Goal: Information Seeking & Learning: Learn about a topic

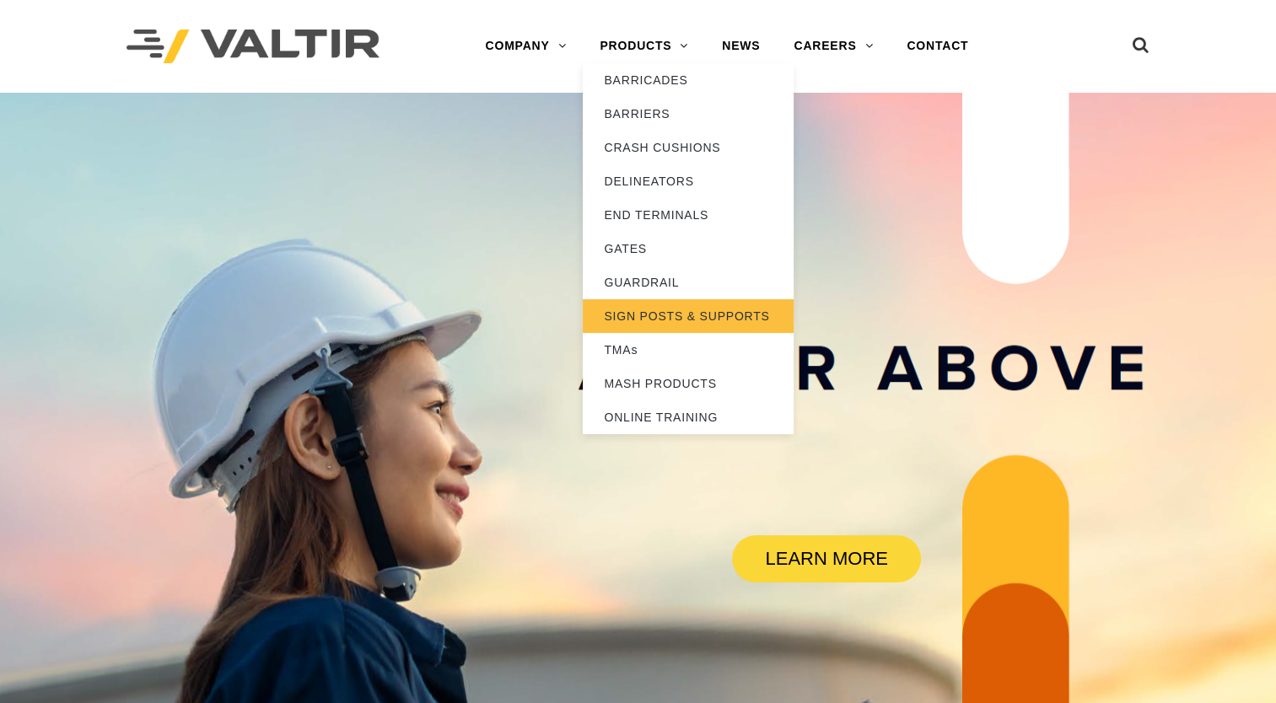
click at [675, 319] on link "SIGN POSTS & SUPPORTS" at bounding box center [688, 316] width 211 height 34
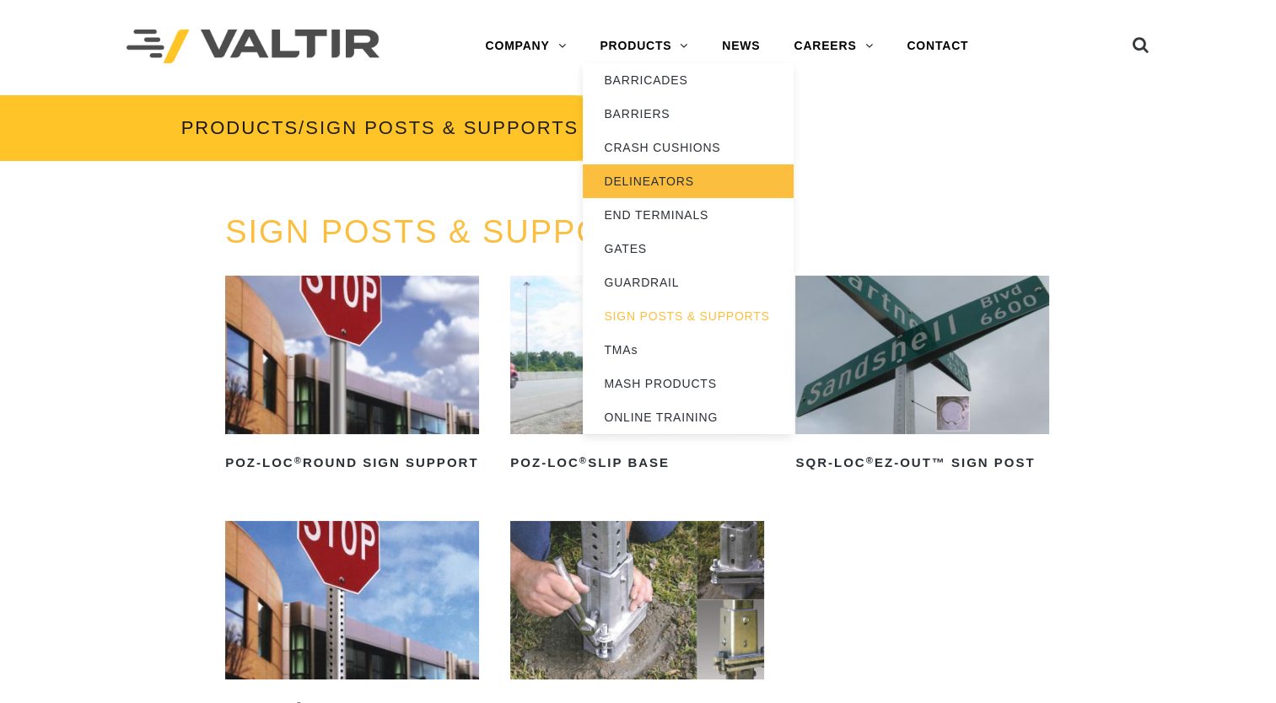
click at [670, 184] on link "DELINEATORS" at bounding box center [688, 181] width 211 height 34
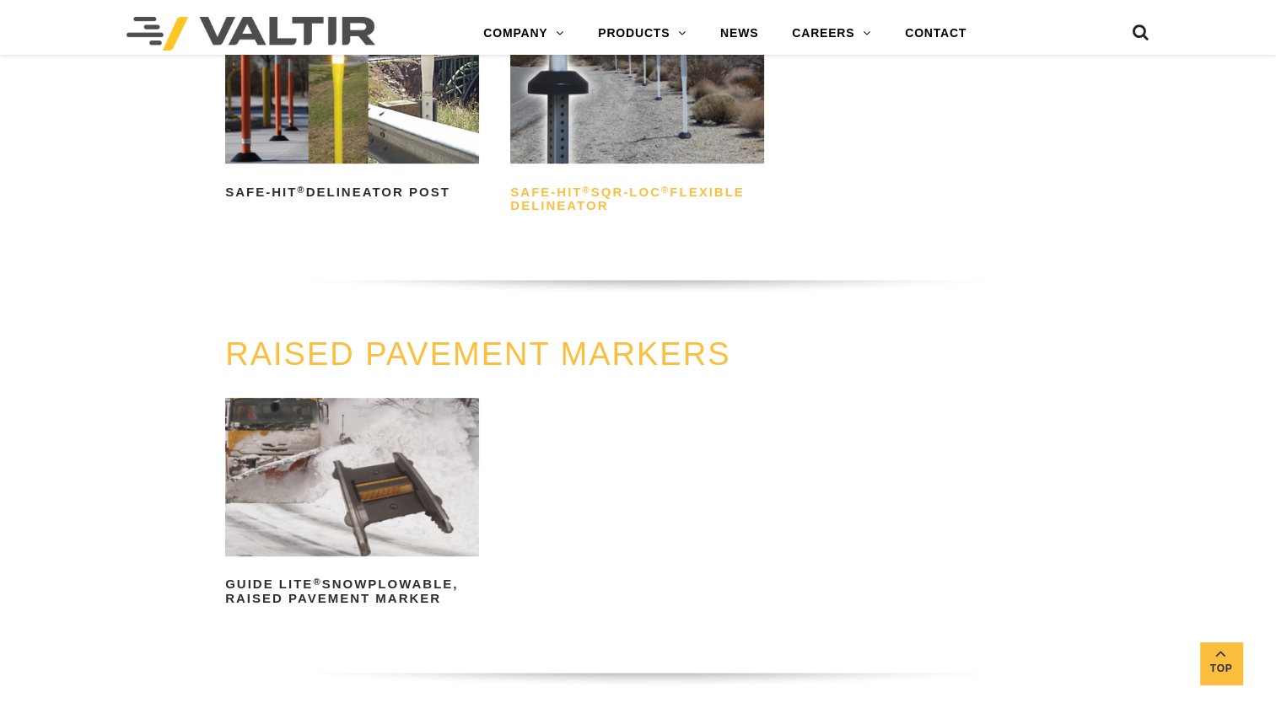
scroll to position [675, 0]
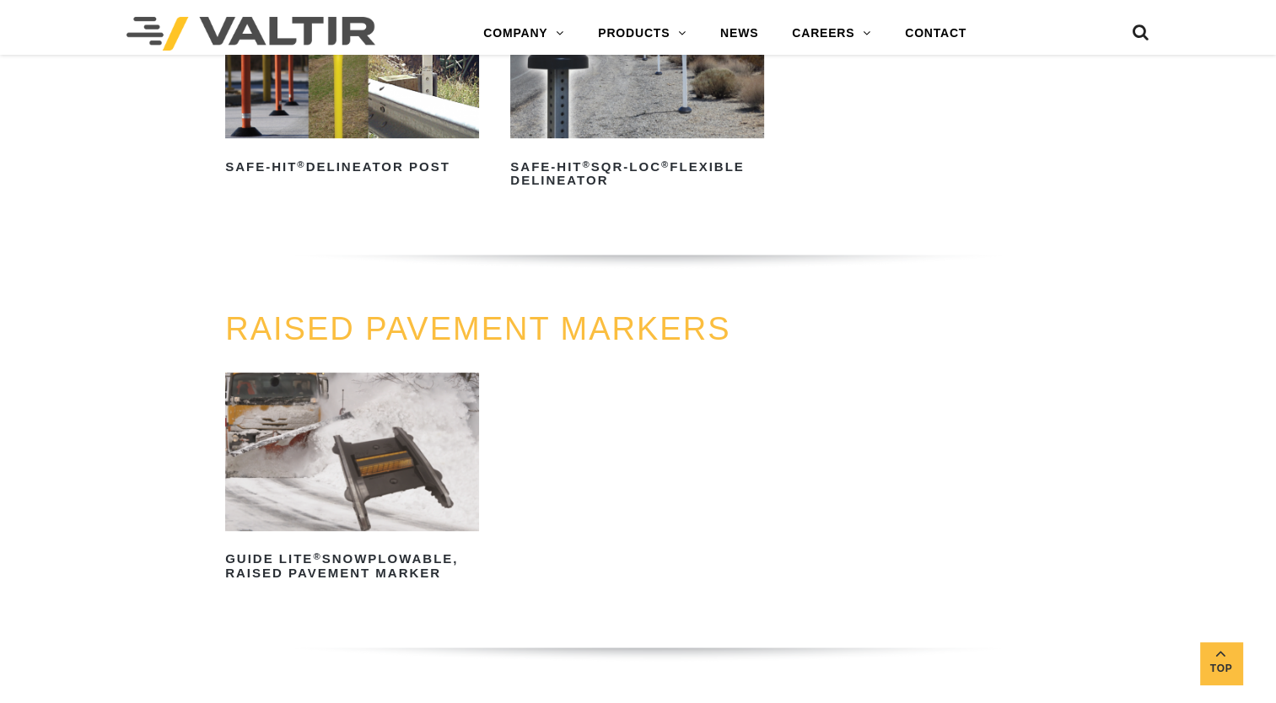
click at [411, 427] on img at bounding box center [352, 452] width 254 height 159
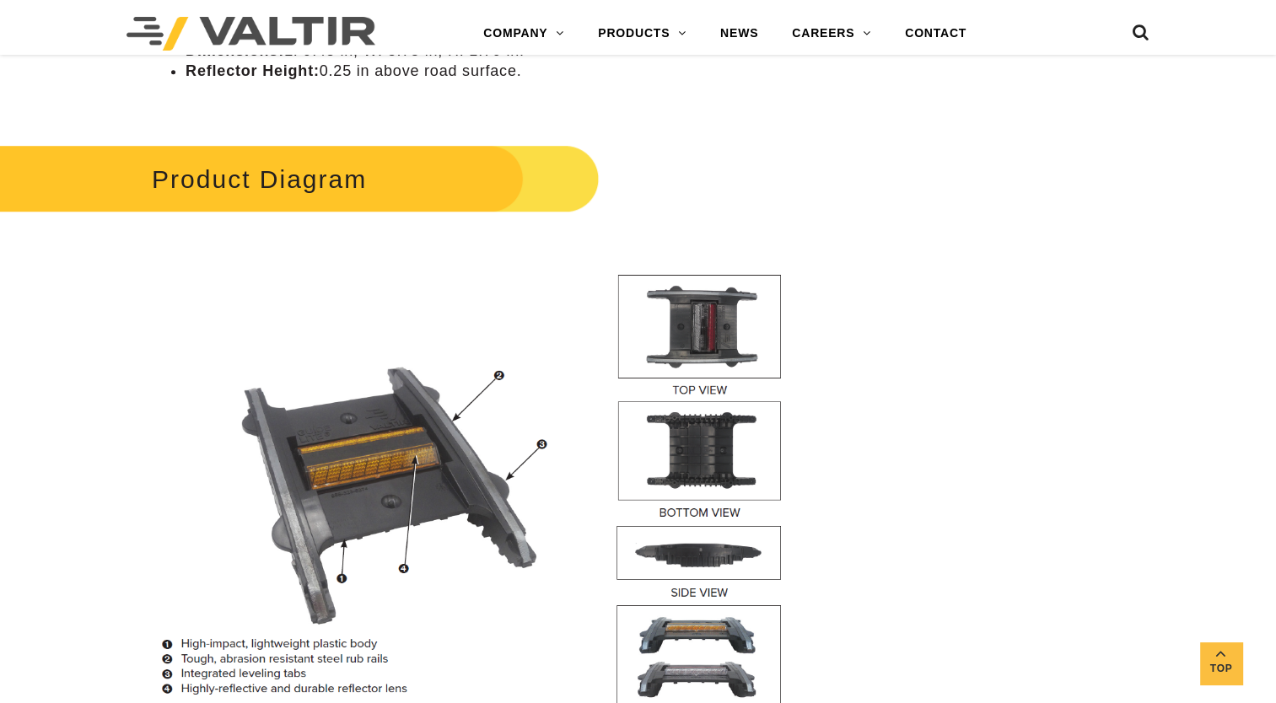
scroll to position [1349, 0]
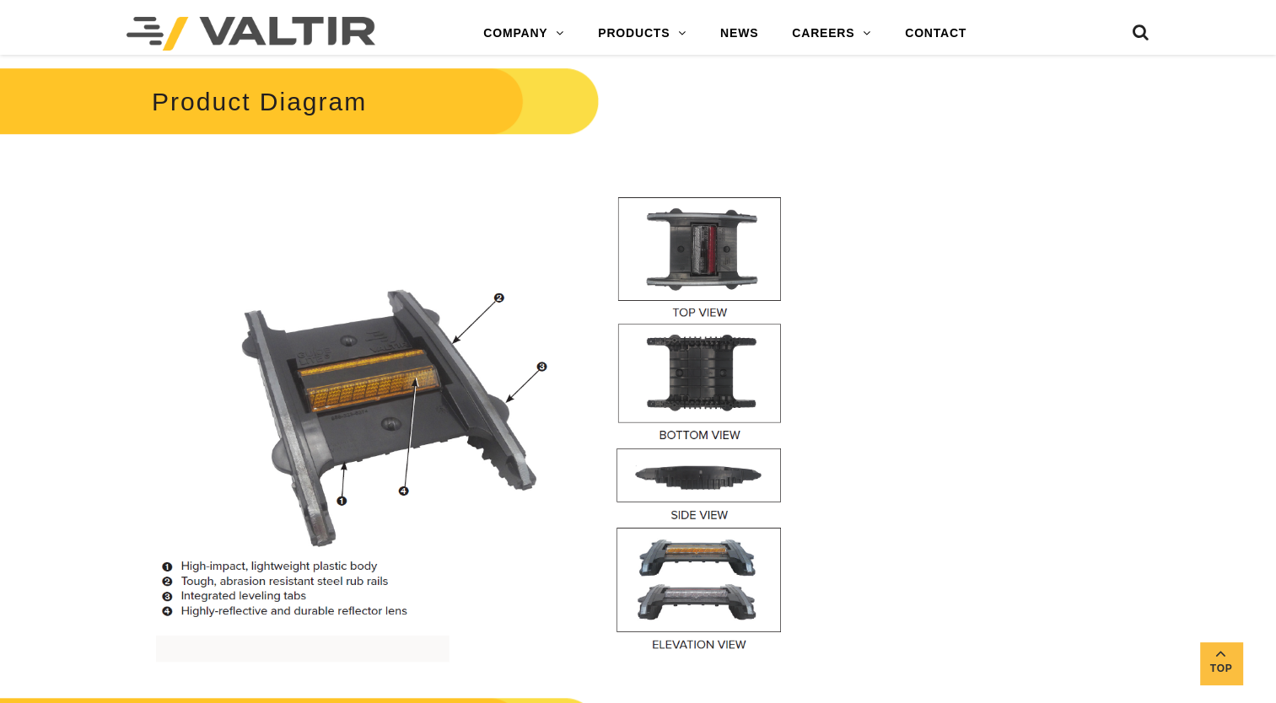
click at [931, 385] on div "**********" at bounding box center [638, 349] width 1276 height 3062
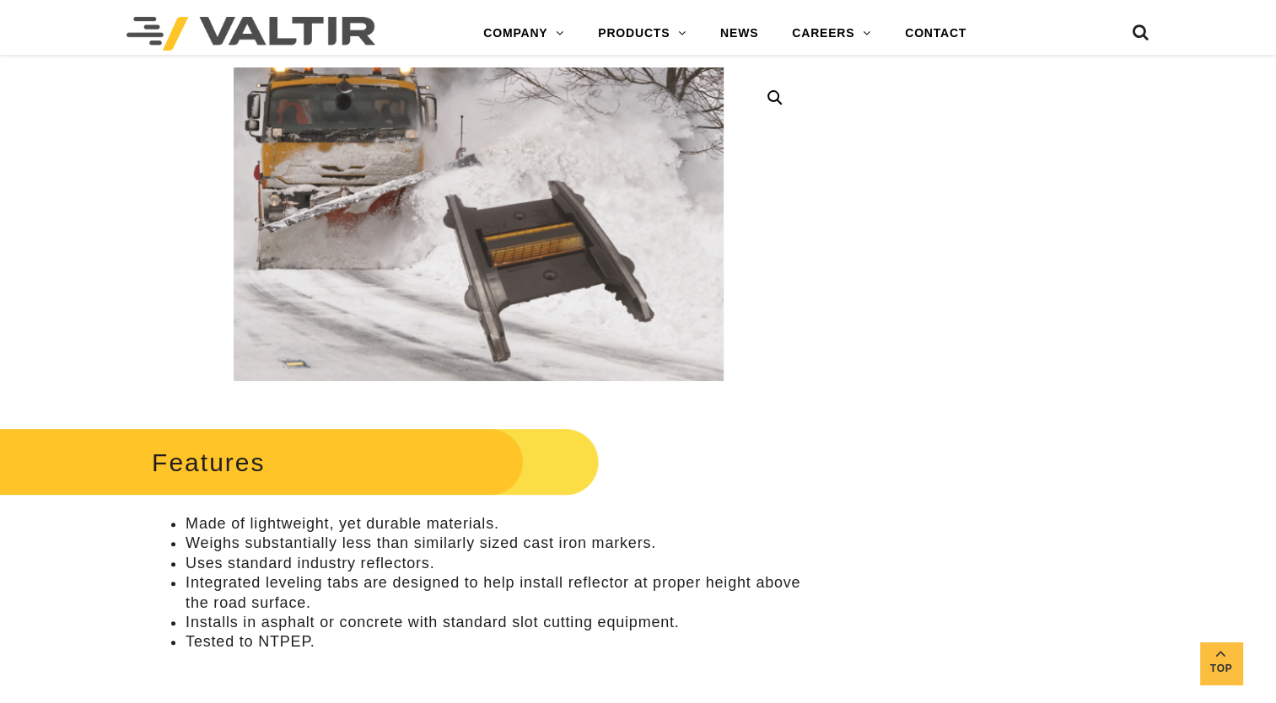
scroll to position [0, 0]
